Goal: Task Accomplishment & Management: Manage account settings

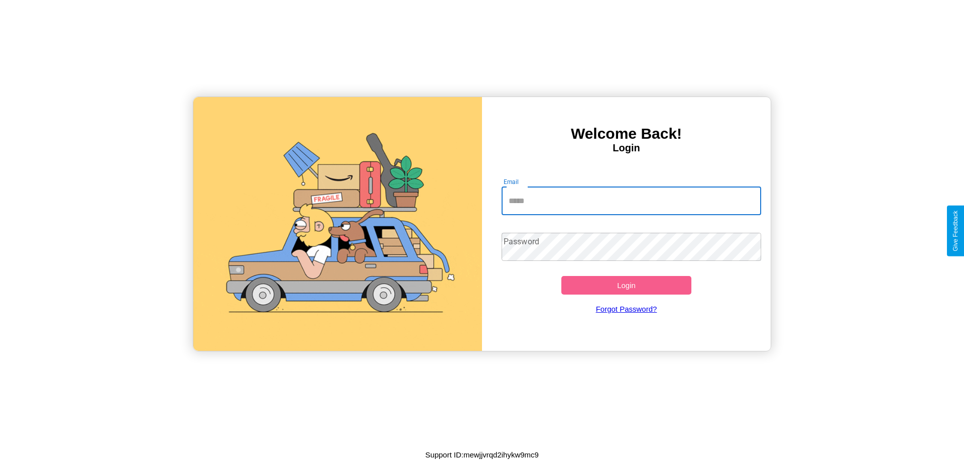
click at [631, 200] on input "Email" at bounding box center [632, 201] width 260 height 28
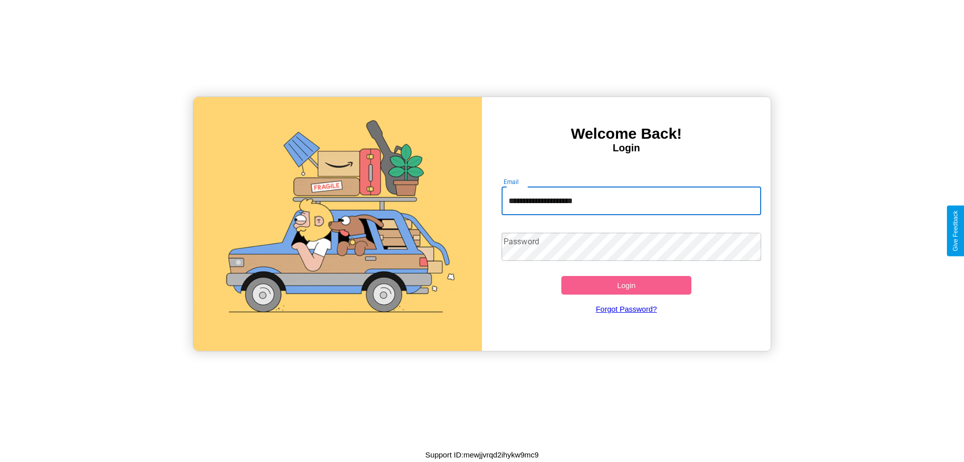
type input "**********"
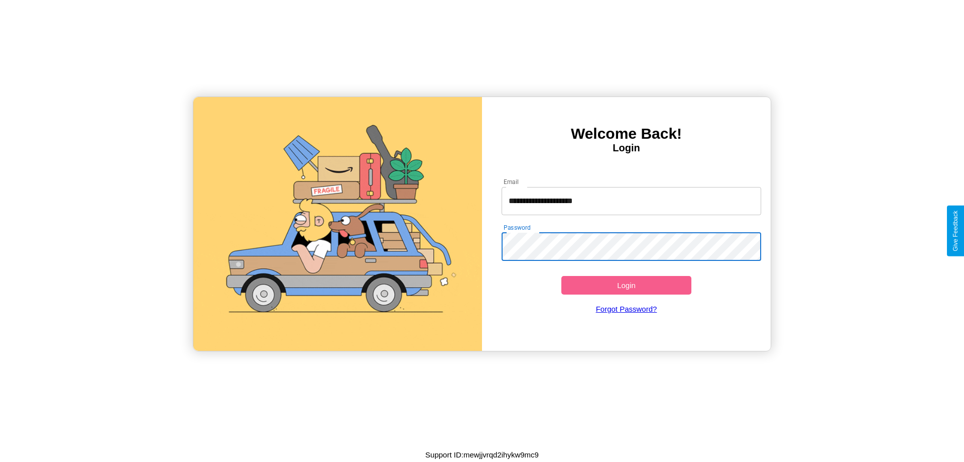
click at [626, 285] on button "Login" at bounding box center [626, 285] width 130 height 19
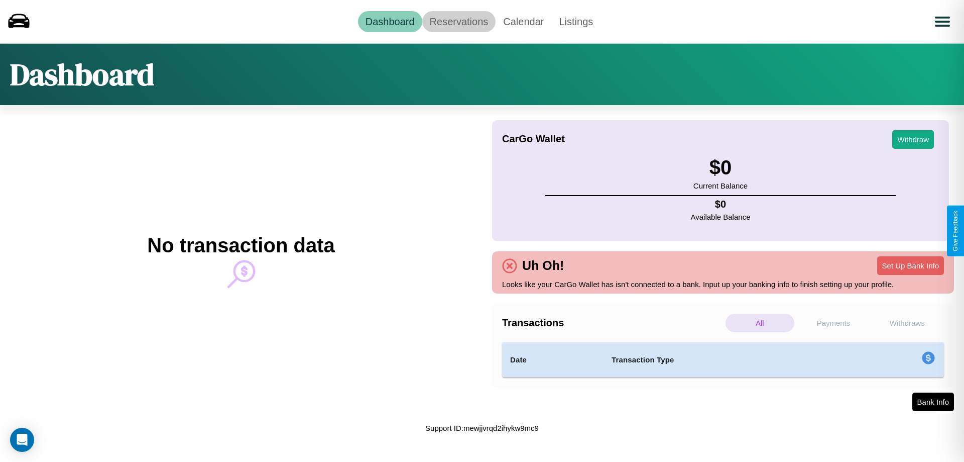
click at [459, 21] on link "Reservations" at bounding box center [459, 21] width 74 height 21
